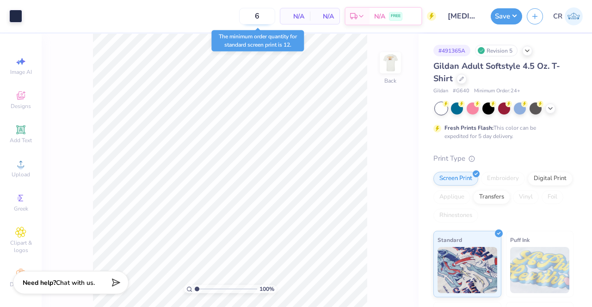
click at [265, 18] on input "6" at bounding box center [257, 16] width 36 height 17
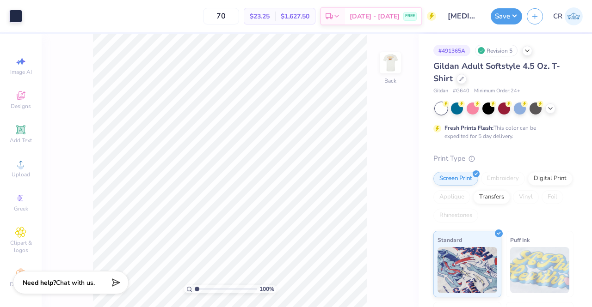
type input "70"
click at [447, 81] on span "Gildan Adult Softstyle 4.5 Oz. T-Shirt" at bounding box center [496, 73] width 127 height 24
click at [449, 81] on span "Gildan Adult Softstyle 4.5 Oz. T-Shirt" at bounding box center [496, 73] width 127 height 24
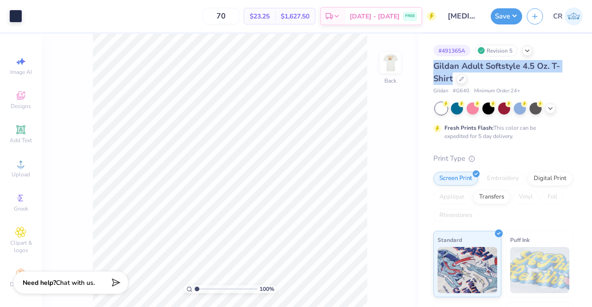
click at [449, 81] on span "Gildan Adult Softstyle 4.5 Oz. T-Shirt" at bounding box center [496, 73] width 127 height 24
click at [482, 82] on div "Gildan Adult Softstyle 4.5 Oz. T-Shirt" at bounding box center [503, 72] width 140 height 25
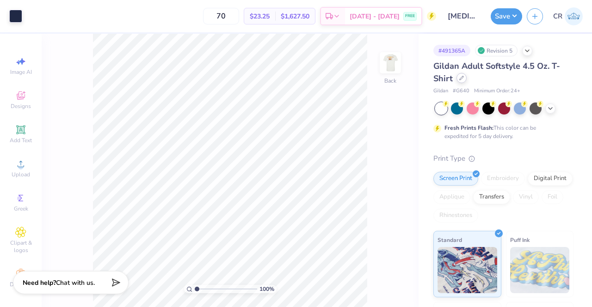
click at [463, 81] on div at bounding box center [461, 78] width 10 height 10
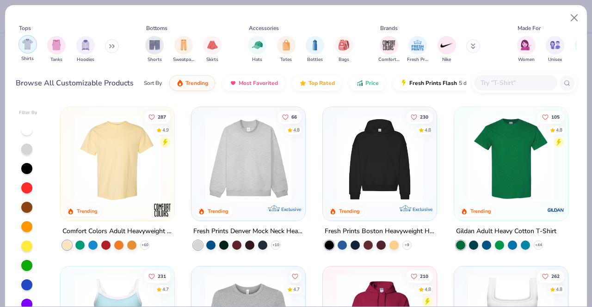
click at [31, 49] on img "filter for Shirts" at bounding box center [27, 44] width 11 height 11
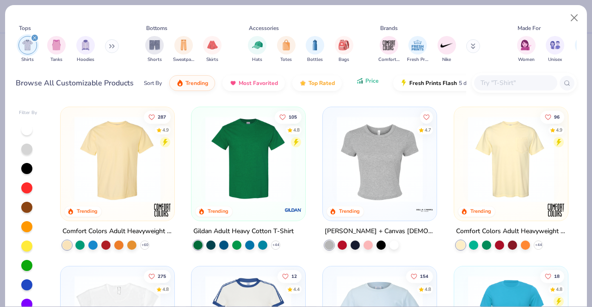
click at [365, 84] on span "Price" at bounding box center [371, 80] width 13 height 7
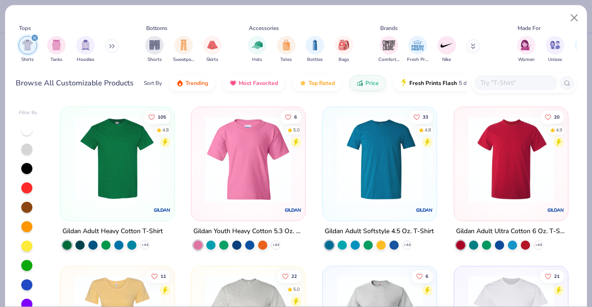
click at [144, 171] on img at bounding box center [117, 159] width 95 height 86
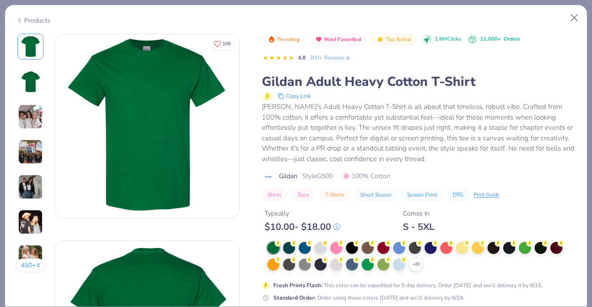
drag, startPoint x: 300, startPoint y: 167, endPoint x: 309, endPoint y: 200, distance: 33.9
click at [309, 200] on div "Trending Most Favorited Top Rated 1.6M Clicks 11,000+ Orders 4.8 300+ Reviews G…" at bounding box center [419, 118] width 314 height 168
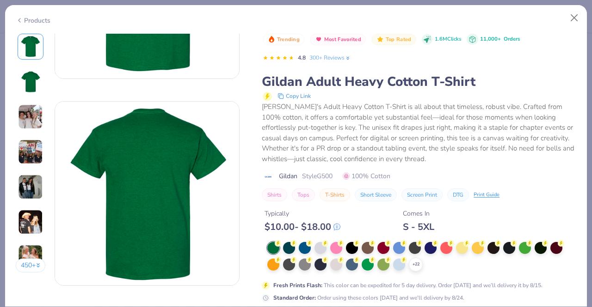
click at [348, 219] on div "Typically $ 10.00 - $ 18.00 Comes In S - 5XL" at bounding box center [419, 217] width 314 height 31
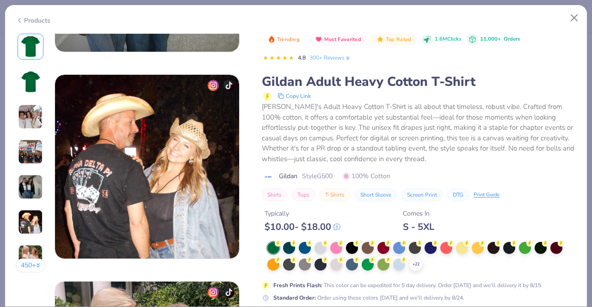
scroll to position [1127, 0]
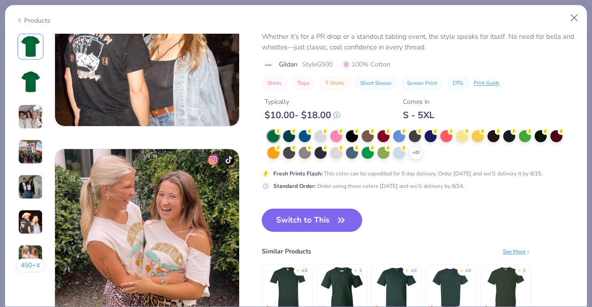
click at [337, 214] on icon "button" at bounding box center [341, 220] width 13 height 13
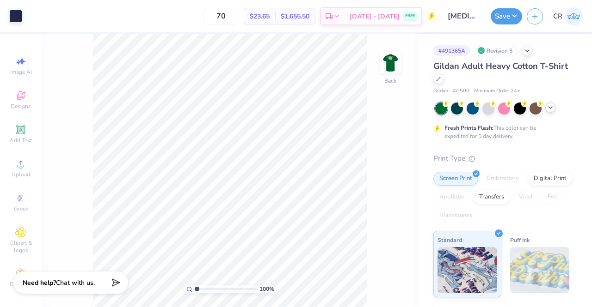
click at [550, 105] on icon at bounding box center [549, 107] width 7 height 7
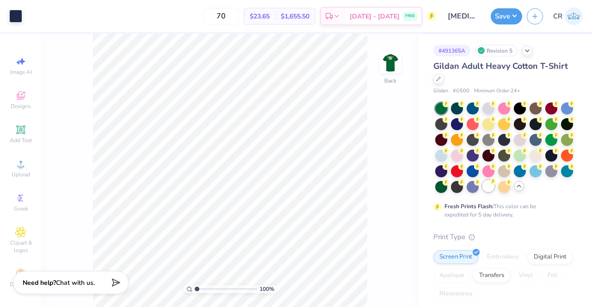
click at [482, 192] on div at bounding box center [488, 186] width 12 height 12
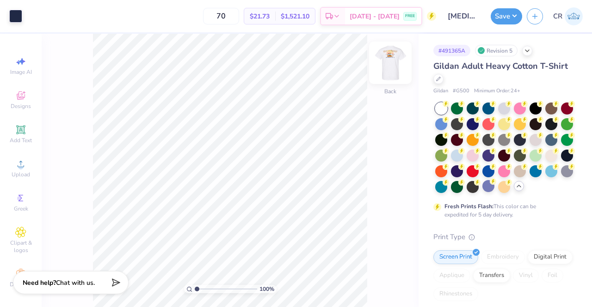
click at [396, 72] on img at bounding box center [390, 62] width 37 height 37
click at [396, 72] on img at bounding box center [390, 63] width 18 height 18
drag, startPoint x: 398, startPoint y: 67, endPoint x: 402, endPoint y: 53, distance: 14.8
click at [405, 55] on img at bounding box center [390, 62] width 37 height 37
click at [405, 55] on div "100 % Front" at bounding box center [230, 171] width 377 height 274
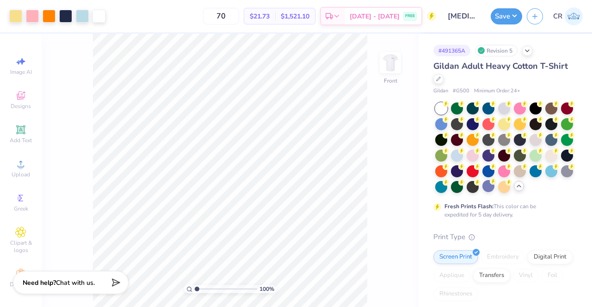
click at [405, 55] on div "100 % Front" at bounding box center [230, 171] width 377 height 274
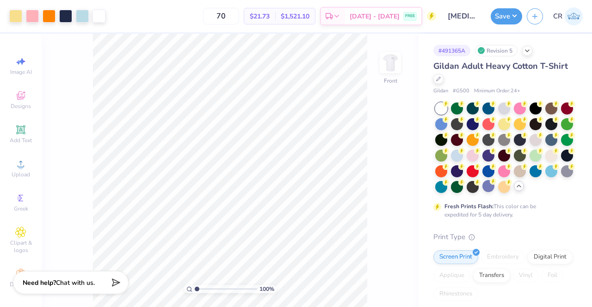
click at [405, 55] on div "100 % Front" at bounding box center [230, 171] width 377 height 274
click at [412, 51] on div "100 % Front" at bounding box center [230, 171] width 377 height 274
click at [411, 51] on div "100 % Front" at bounding box center [230, 171] width 377 height 274
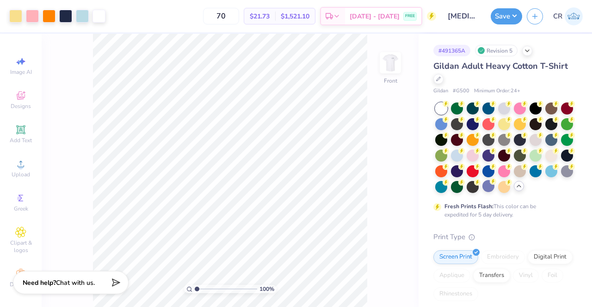
click at [411, 51] on div "100 % Front" at bounding box center [230, 171] width 377 height 274
click at [397, 94] on div "100 % Front" at bounding box center [230, 171] width 377 height 274
click at [391, 94] on div "100 % Front" at bounding box center [230, 171] width 377 height 274
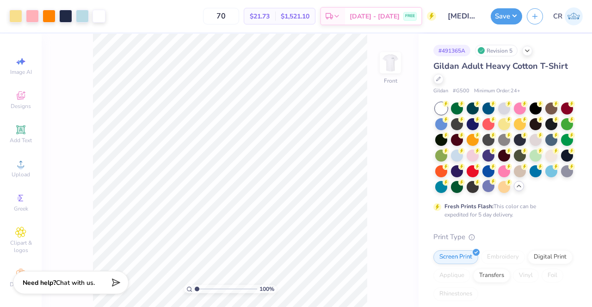
click at [391, 94] on div "100 % Front" at bounding box center [230, 171] width 377 height 274
drag, startPoint x: 384, startPoint y: 92, endPoint x: 404, endPoint y: 110, distance: 27.5
click at [404, 110] on div "100 % Front" at bounding box center [230, 171] width 377 height 274
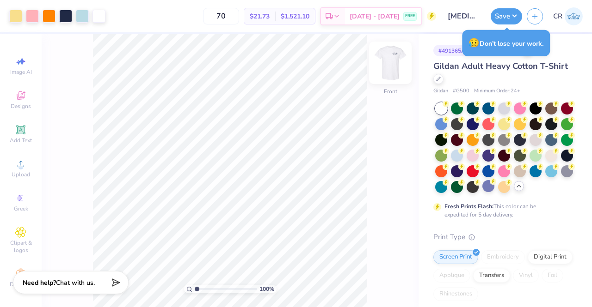
click at [392, 59] on img at bounding box center [390, 62] width 37 height 37
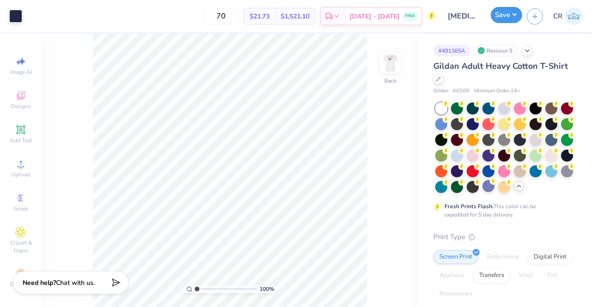
click at [499, 14] on button "Save" at bounding box center [505, 15] width 31 height 16
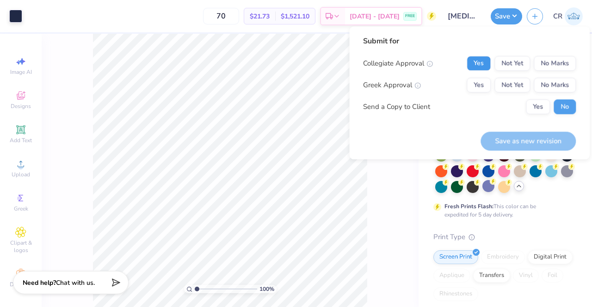
click at [470, 64] on button "Yes" at bounding box center [478, 63] width 24 height 15
click at [549, 83] on button "No Marks" at bounding box center [554, 85] width 42 height 15
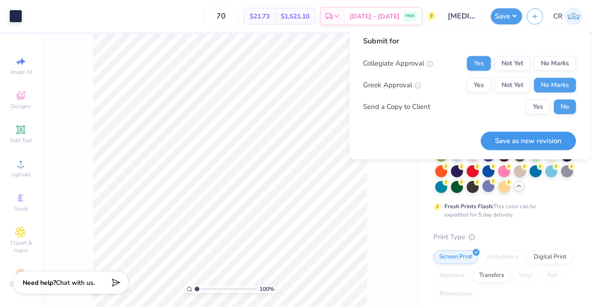
click at [541, 145] on button "Save as new revision" at bounding box center [527, 141] width 95 height 19
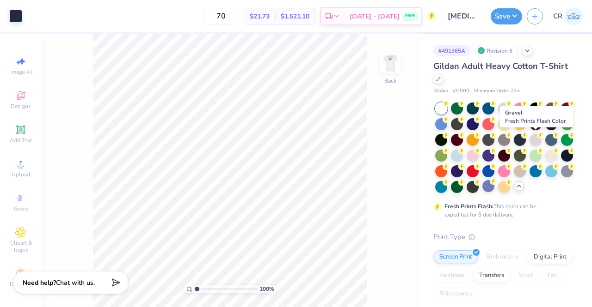
drag, startPoint x: 548, startPoint y: 140, endPoint x: 542, endPoint y: 140, distance: 6.5
drag, startPoint x: 542, startPoint y: 140, endPoint x: 372, endPoint y: 175, distance: 173.8
click at [372, 175] on div "100 % Back" at bounding box center [230, 171] width 377 height 274
